Goal: Task Accomplishment & Management: Use online tool/utility

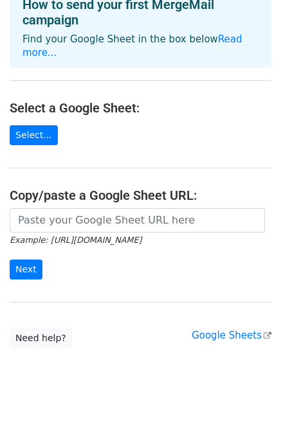
scroll to position [80, 0]
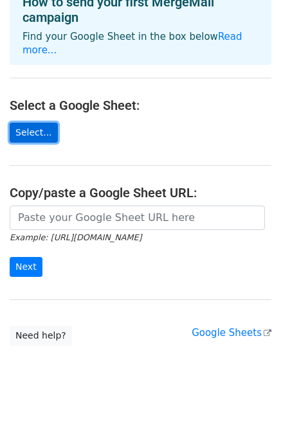
click at [28, 123] on link "Select..." at bounding box center [34, 133] width 48 height 20
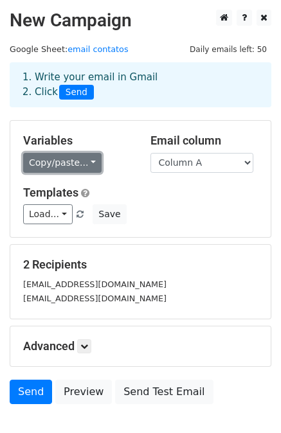
click at [75, 165] on link "Copy/paste..." at bounding box center [62, 163] width 78 height 20
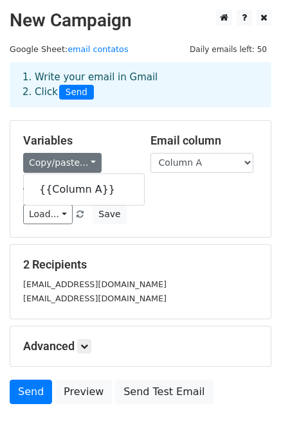
click at [104, 156] on div "Copy/paste... {{Column A}}" at bounding box center [77, 163] width 108 height 20
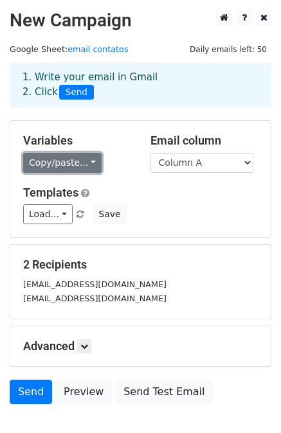
click at [80, 164] on link "Copy/paste..." at bounding box center [62, 163] width 78 height 20
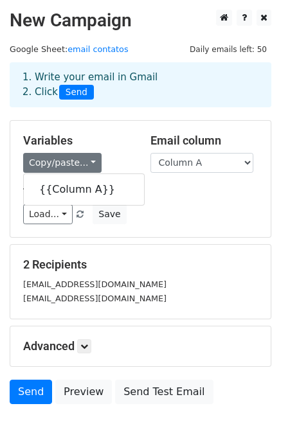
click at [103, 143] on h5 "Variables" at bounding box center [77, 141] width 108 height 14
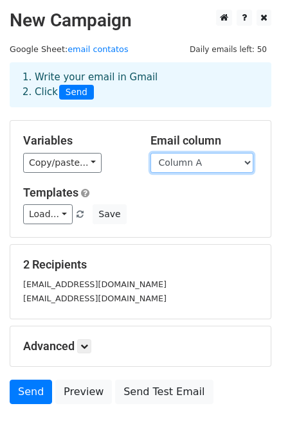
click at [192, 162] on select "Column A" at bounding box center [201, 163] width 103 height 20
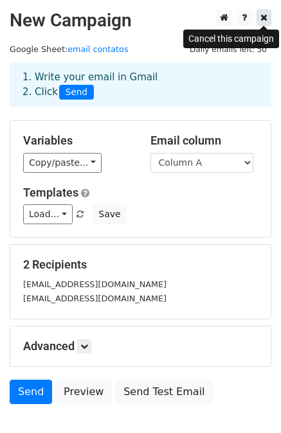
click at [262, 17] on icon at bounding box center [263, 17] width 7 height 9
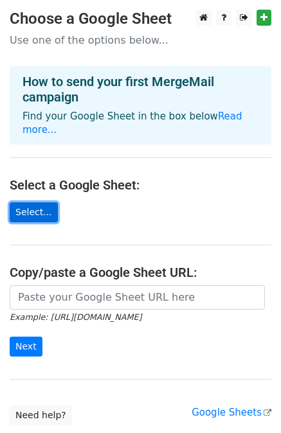
click at [43, 202] on link "Select..." at bounding box center [34, 212] width 48 height 20
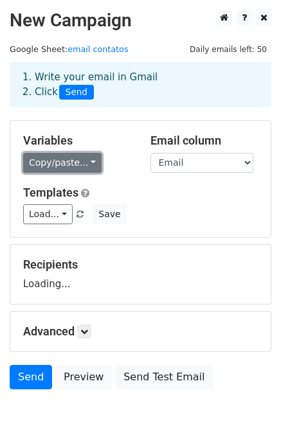
click at [77, 160] on link "Copy/paste..." at bounding box center [62, 163] width 78 height 20
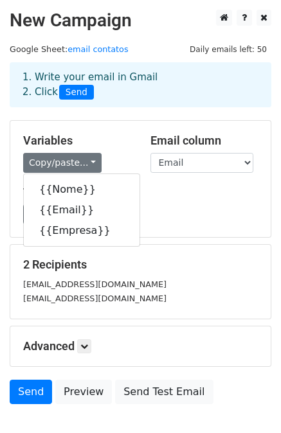
click at [200, 186] on h5 "Templates" at bounding box center [140, 193] width 234 height 14
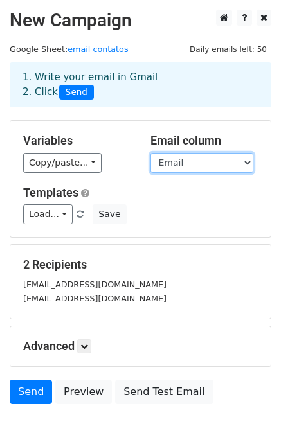
click at [203, 167] on select "Nome Email Empresa" at bounding box center [201, 163] width 103 height 20
click at [200, 163] on select "Nome Email Empresa" at bounding box center [201, 163] width 103 height 20
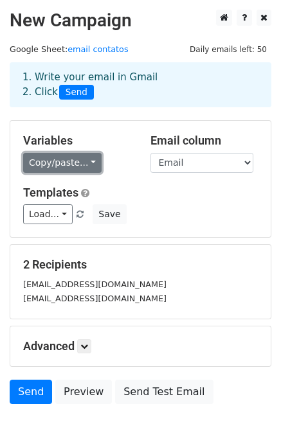
click at [77, 167] on link "Copy/paste..." at bounding box center [62, 163] width 78 height 20
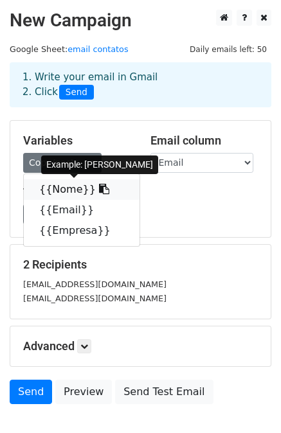
click at [45, 189] on link "{{Nome}}" at bounding box center [82, 189] width 116 height 21
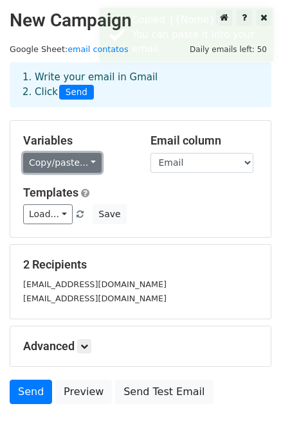
click at [70, 168] on link "Copy/paste..." at bounding box center [62, 163] width 78 height 20
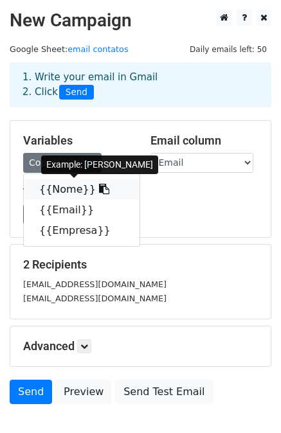
click at [99, 188] on icon at bounding box center [104, 189] width 10 height 10
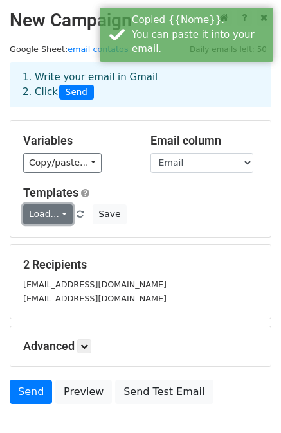
click at [44, 218] on link "Load..." at bounding box center [47, 214] width 49 height 20
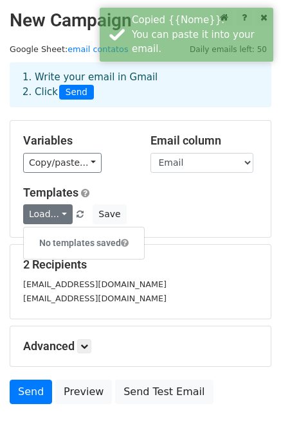
click at [152, 198] on h5 "Templates" at bounding box center [140, 193] width 234 height 14
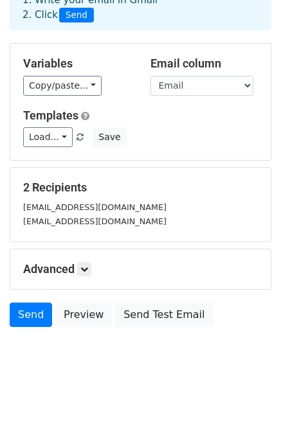
scroll to position [78, 0]
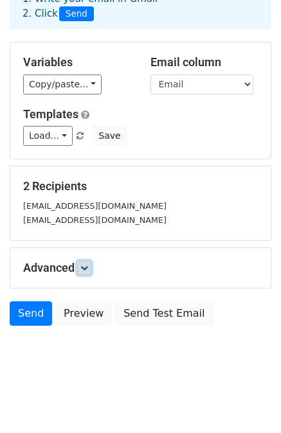
click at [85, 268] on icon at bounding box center [84, 268] width 8 height 8
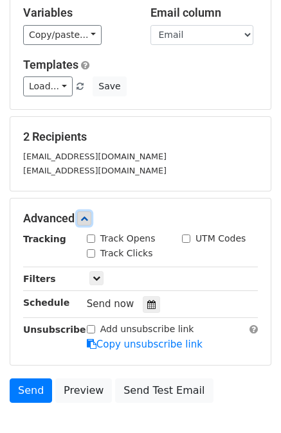
scroll to position [203, 0]
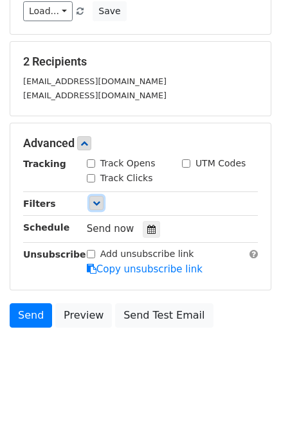
click at [93, 201] on icon at bounding box center [96, 203] width 8 height 8
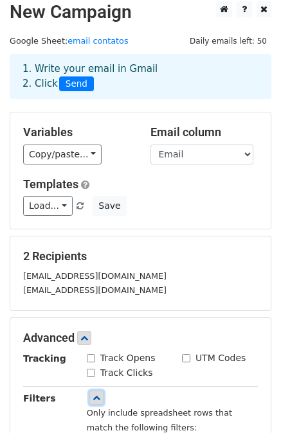
scroll to position [0, 0]
